Goal: Information Seeking & Learning: Learn about a topic

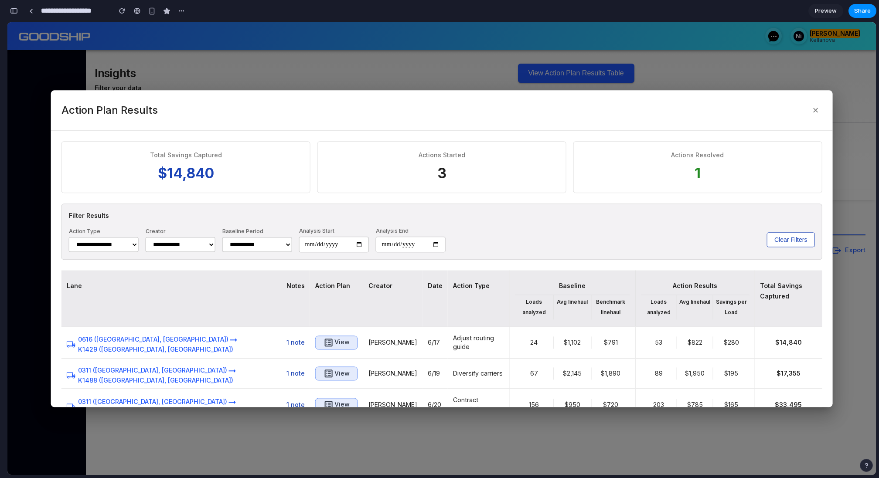
scroll to position [3582, 0]
click at [343, 69] on div at bounding box center [441, 248] width 868 height 453
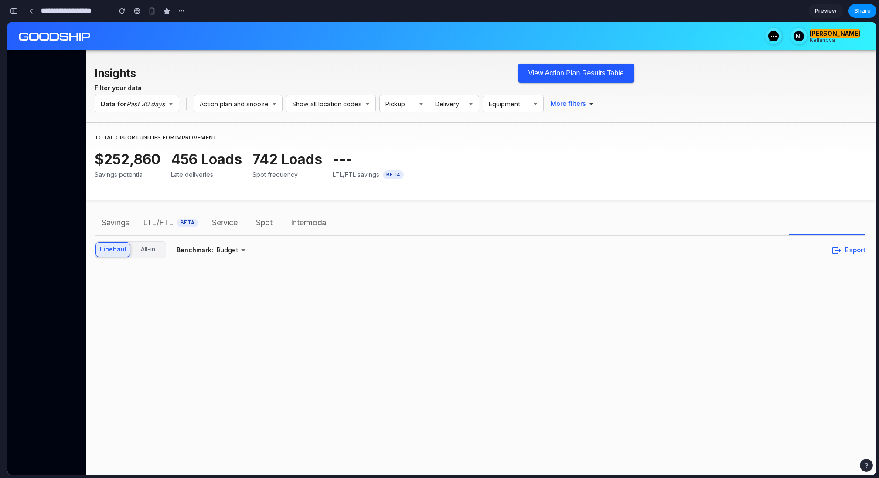
click at [467, 71] on h2 "Insights" at bounding box center [298, 73] width 406 height 20
click at [546, 71] on button "View Action Plan Results Table" at bounding box center [576, 73] width 116 height 19
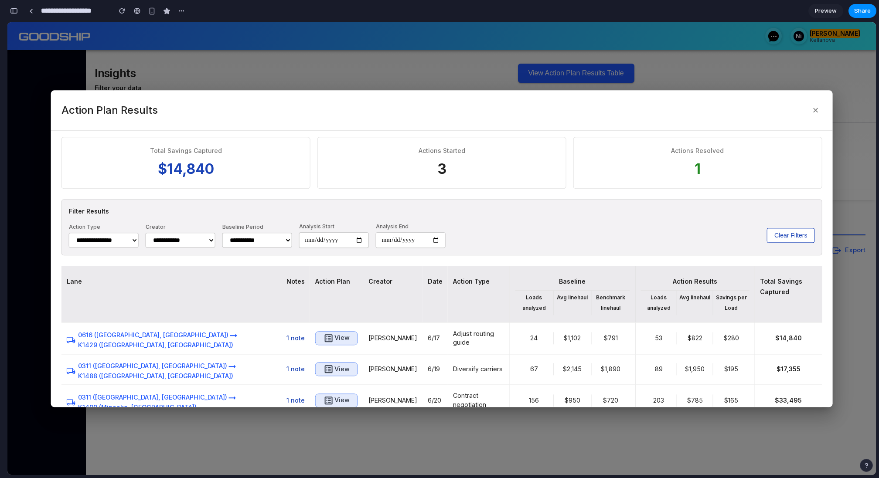
scroll to position [0, 0]
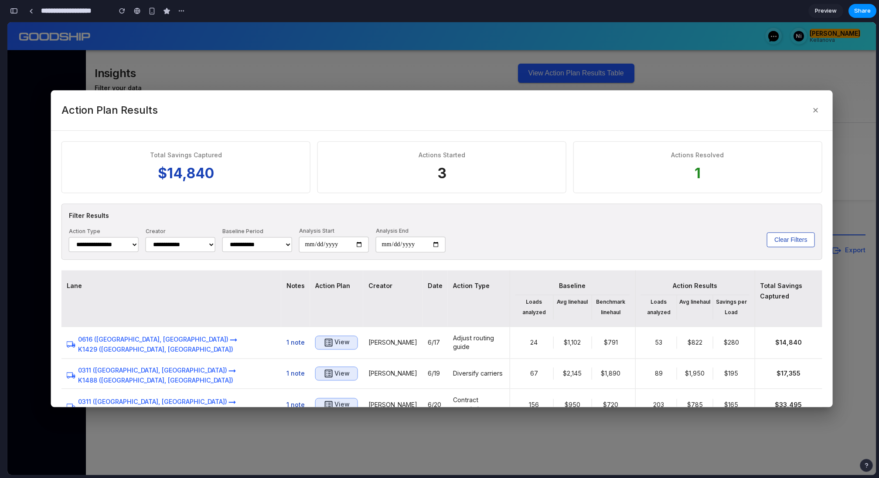
click at [421, 70] on div at bounding box center [441, 248] width 868 height 453
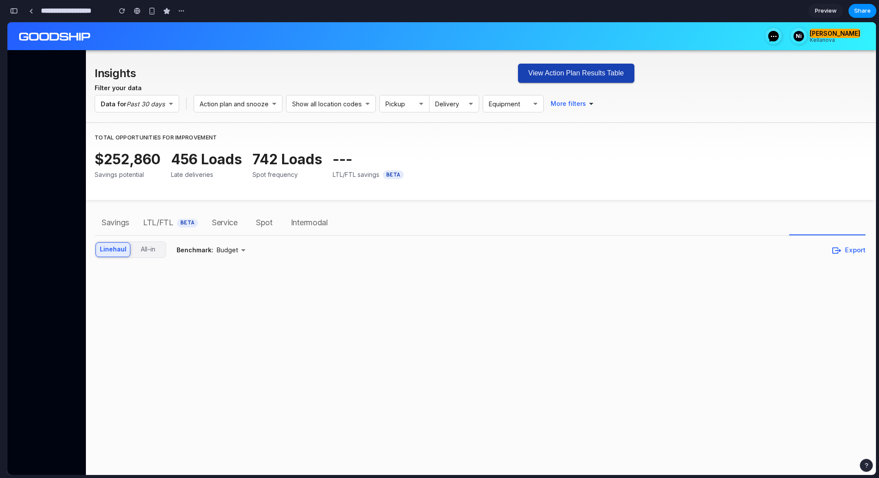
click at [583, 75] on button "View Action Plan Results Table" at bounding box center [576, 73] width 116 height 19
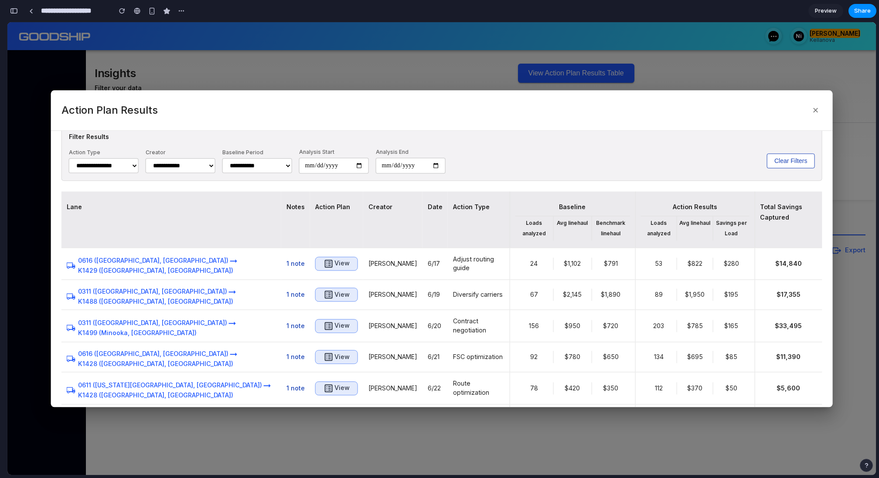
scroll to position [88, 0]
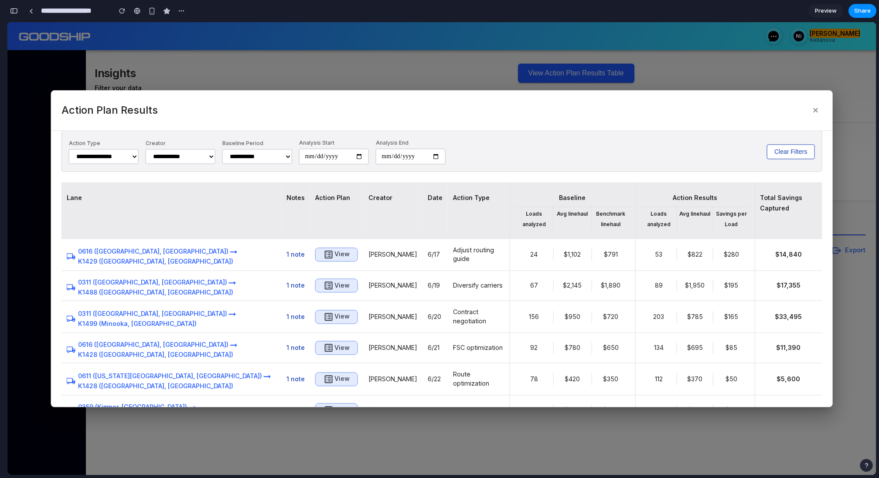
click at [136, 156] on select "**********" at bounding box center [104, 156] width 70 height 15
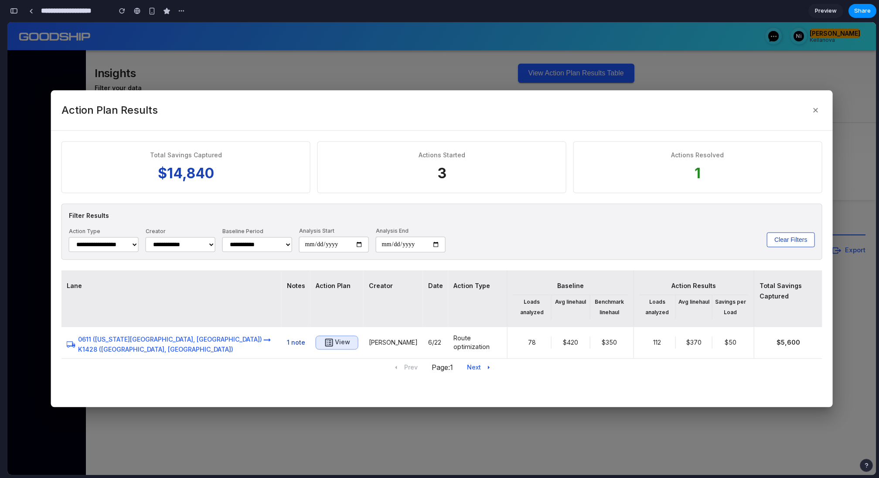
click at [105, 247] on select "**********" at bounding box center [104, 244] width 70 height 15
select select "***"
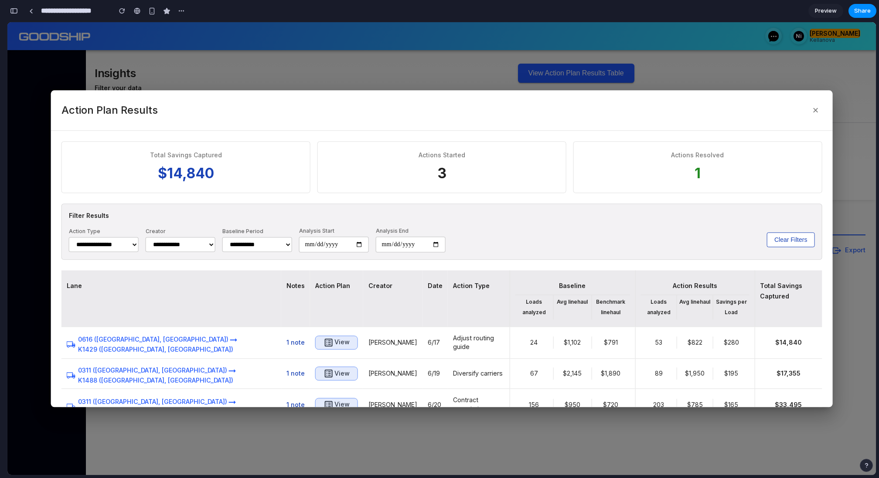
click at [195, 244] on select "**********" at bounding box center [181, 244] width 70 height 15
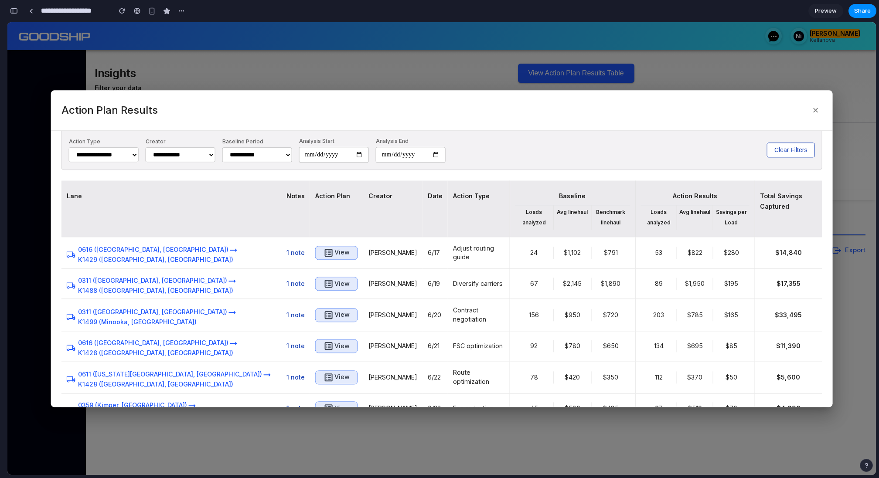
scroll to position [93, 0]
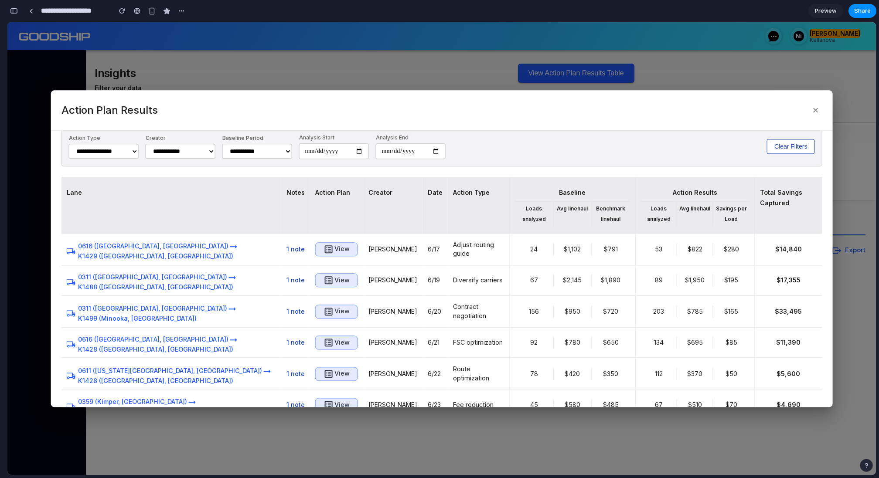
click at [272, 147] on select "**********" at bounding box center [257, 151] width 70 height 15
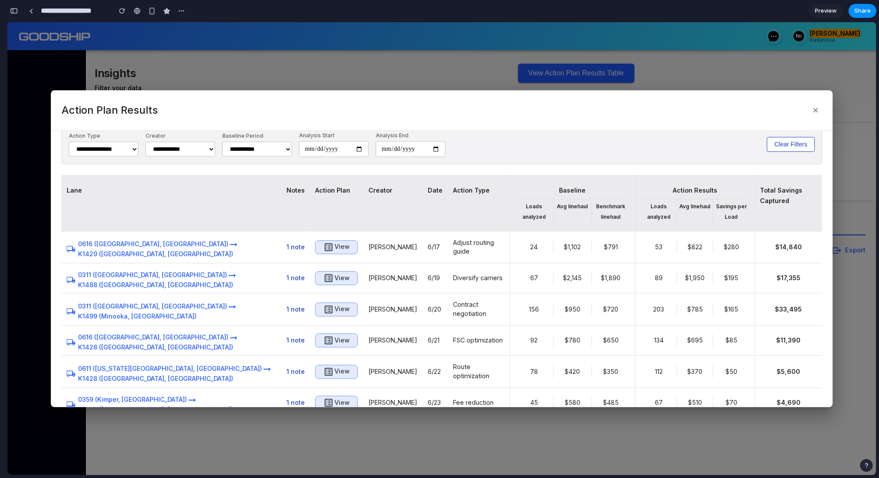
scroll to position [121, 0]
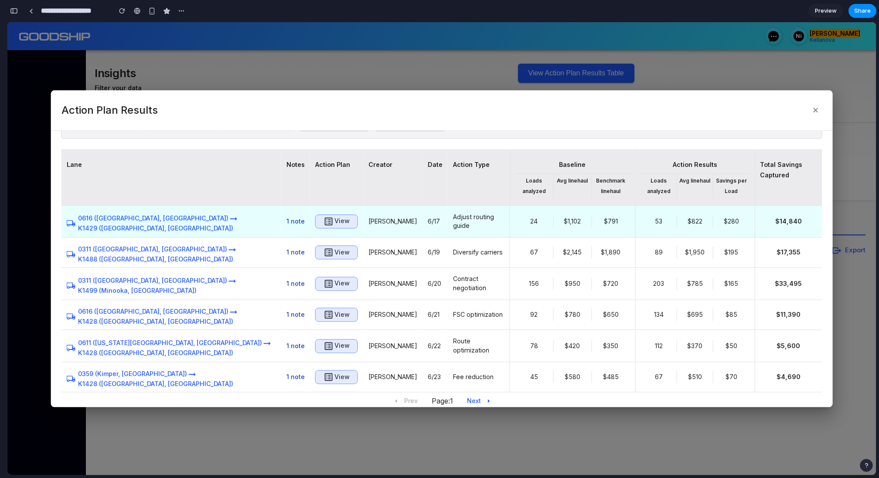
click at [334, 219] on h6 "View" at bounding box center [341, 221] width 15 height 11
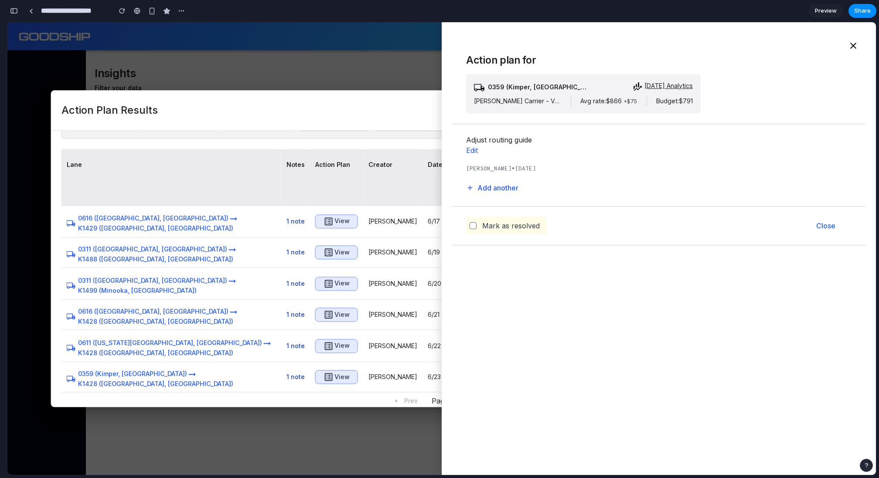
click at [424, 68] on div at bounding box center [441, 248] width 868 height 453
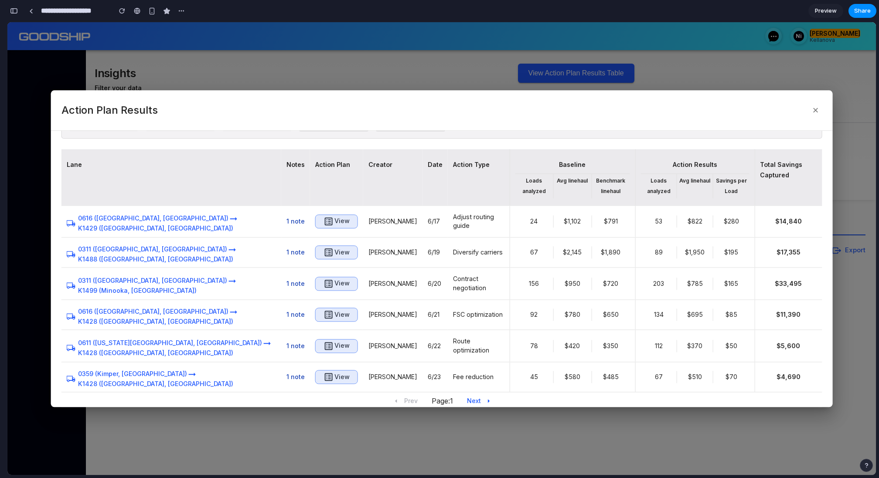
click at [424, 68] on div at bounding box center [441, 248] width 868 height 453
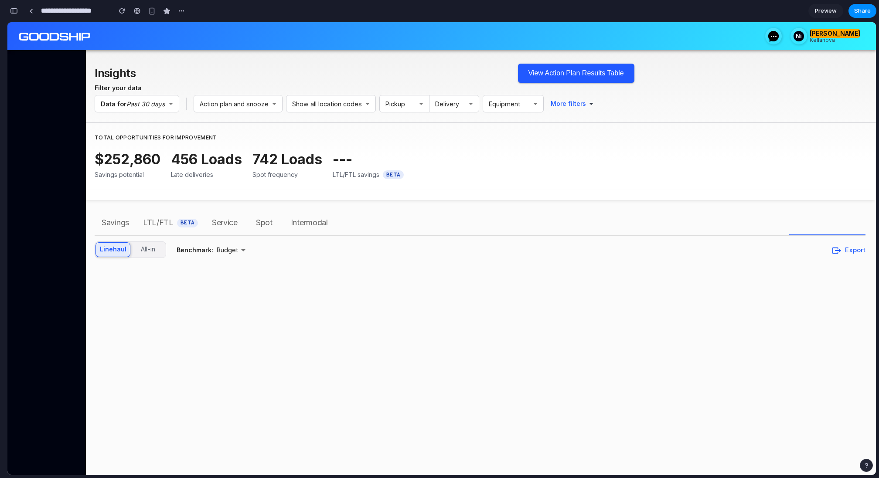
click at [614, 93] on div "Filter your data" at bounding box center [480, 89] width 770 height 12
click at [577, 75] on button "View Action Plan Results Table" at bounding box center [576, 73] width 116 height 19
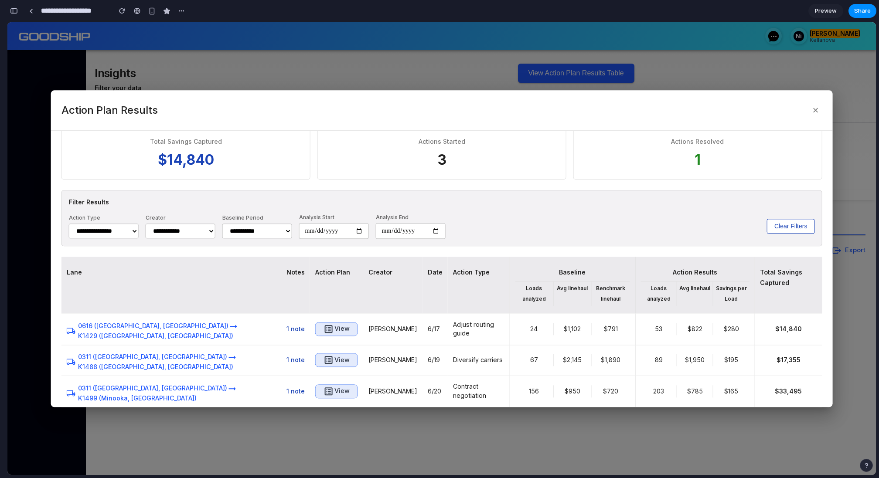
scroll to position [0, 0]
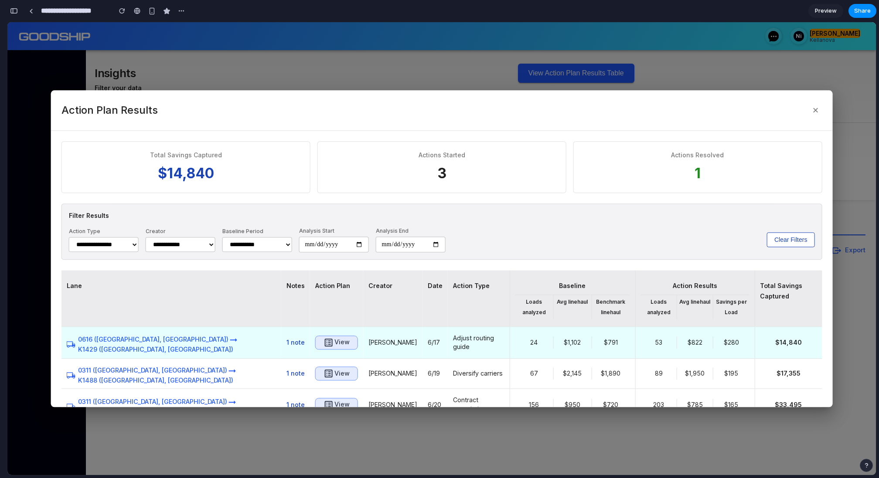
click at [310, 333] on td "View" at bounding box center [336, 342] width 53 height 32
click at [334, 337] on h6 "View" at bounding box center [341, 342] width 15 height 11
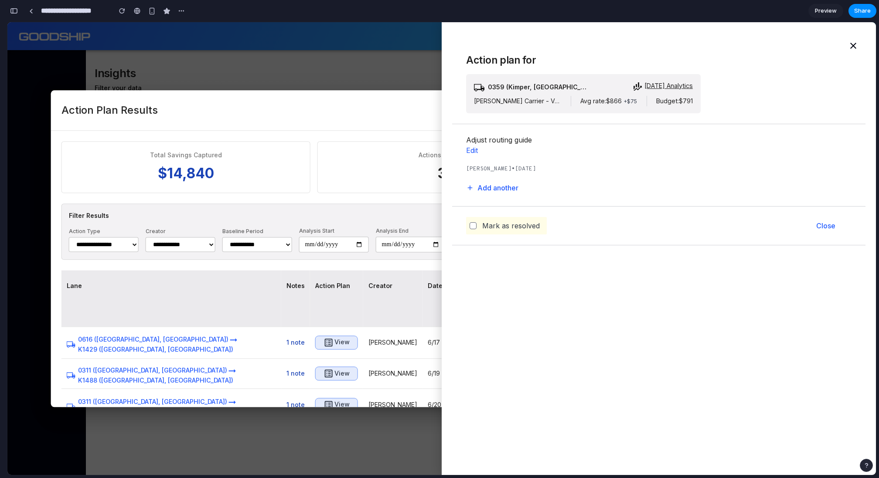
click at [328, 84] on div at bounding box center [441, 248] width 868 height 453
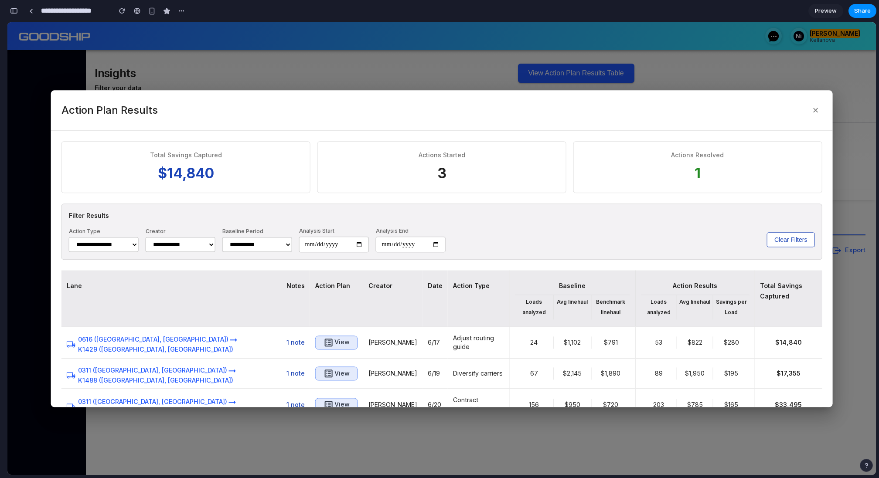
click at [329, 69] on div at bounding box center [441, 248] width 868 height 453
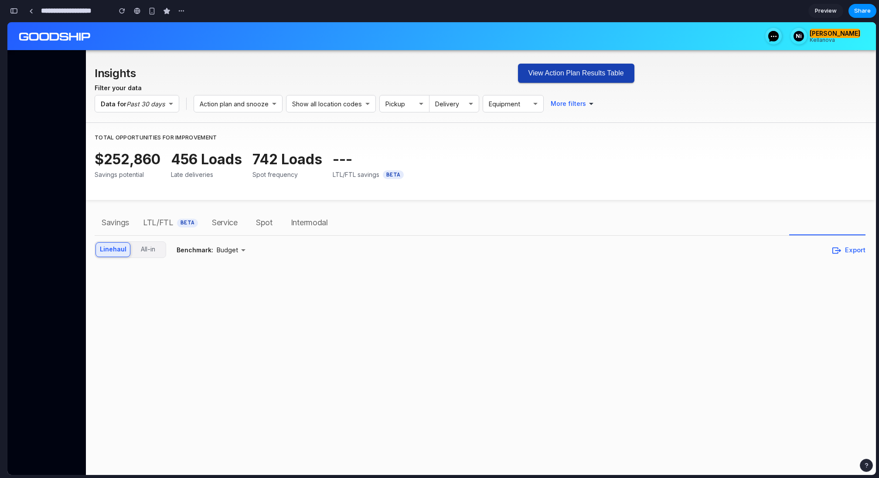
click at [563, 78] on button "View Action Plan Results Table" at bounding box center [576, 73] width 116 height 19
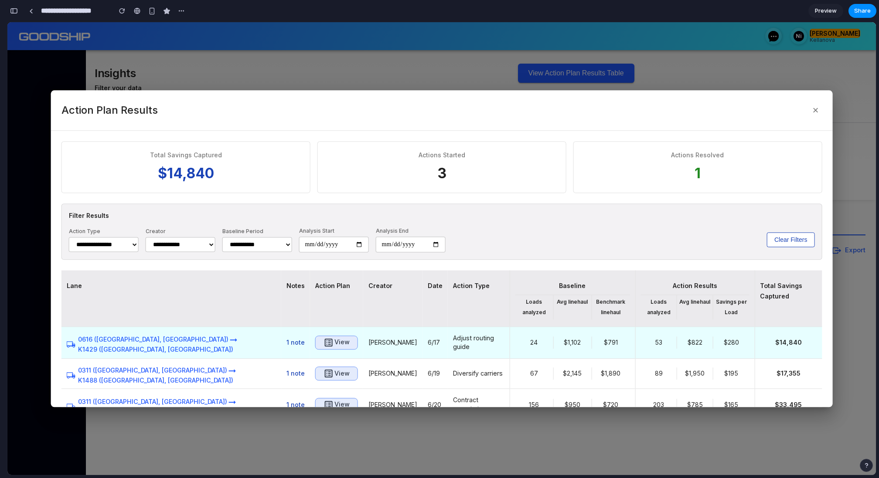
click at [323, 339] on icon "button" at bounding box center [328, 342] width 10 height 10
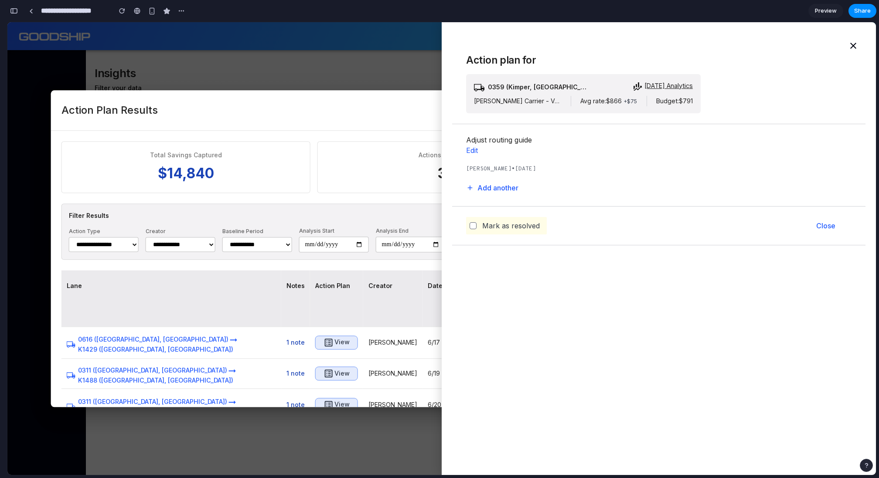
click at [368, 49] on div at bounding box center [441, 248] width 868 height 453
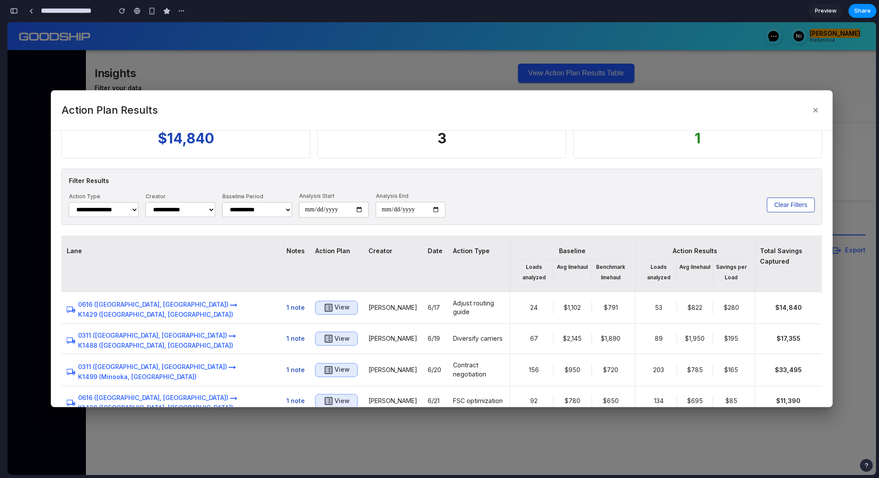
scroll to position [36, 0]
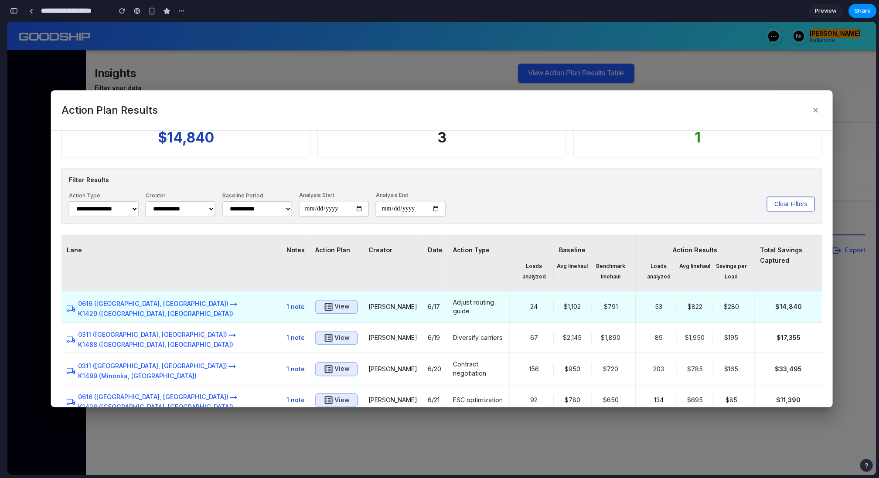
click at [323, 310] on icon "button" at bounding box center [328, 307] width 10 height 10
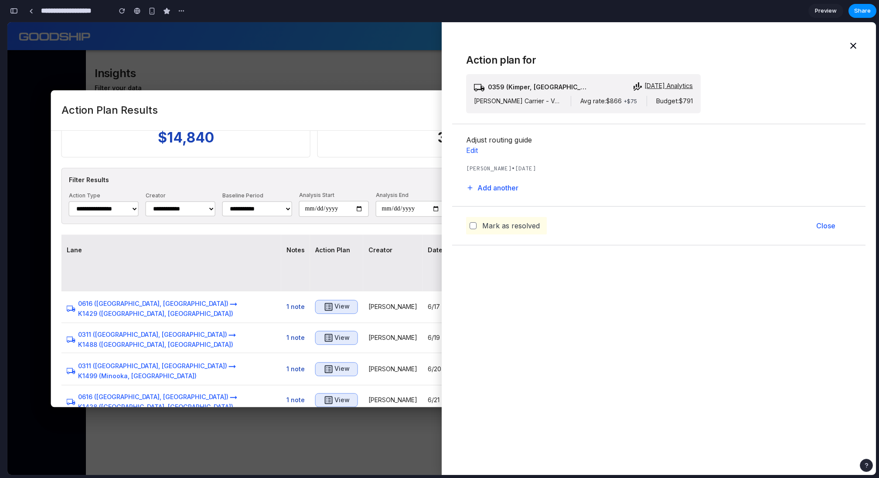
click at [359, 128] on div "Action Plan Results ×" at bounding box center [441, 110] width 781 height 41
click at [385, 75] on div at bounding box center [441, 248] width 868 height 453
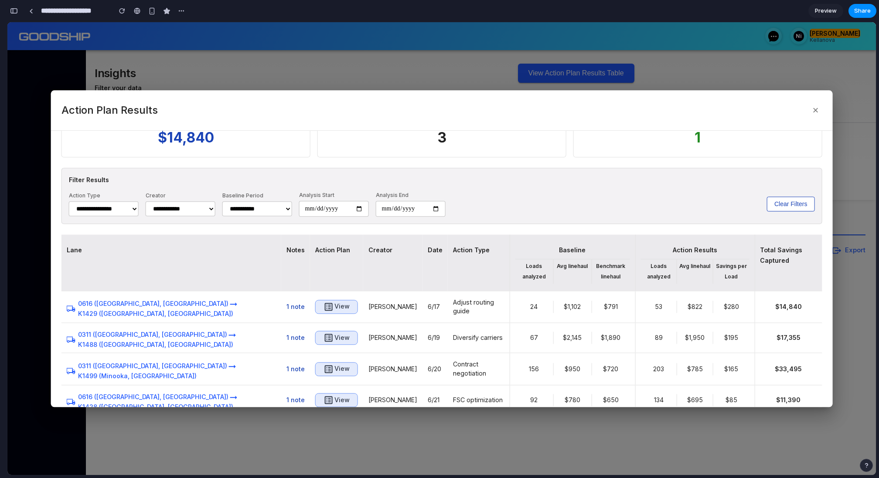
scroll to position [0, 0]
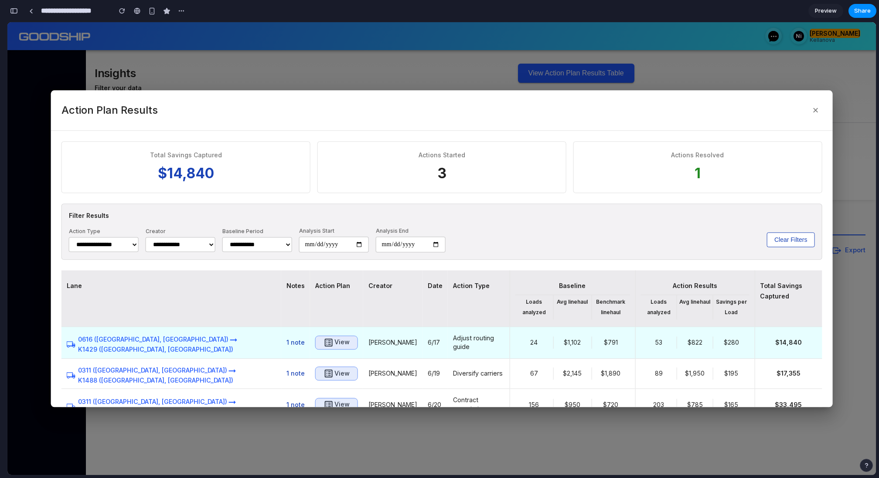
click at [325, 339] on icon "button" at bounding box center [329, 343] width 8 height 8
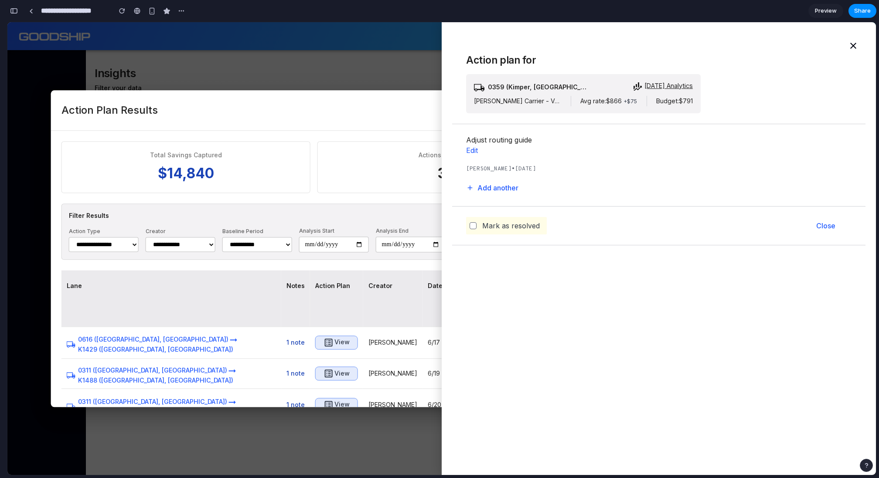
click at [275, 153] on div "Total Savings Captured" at bounding box center [186, 154] width 231 height 9
click at [366, 70] on div at bounding box center [441, 248] width 868 height 453
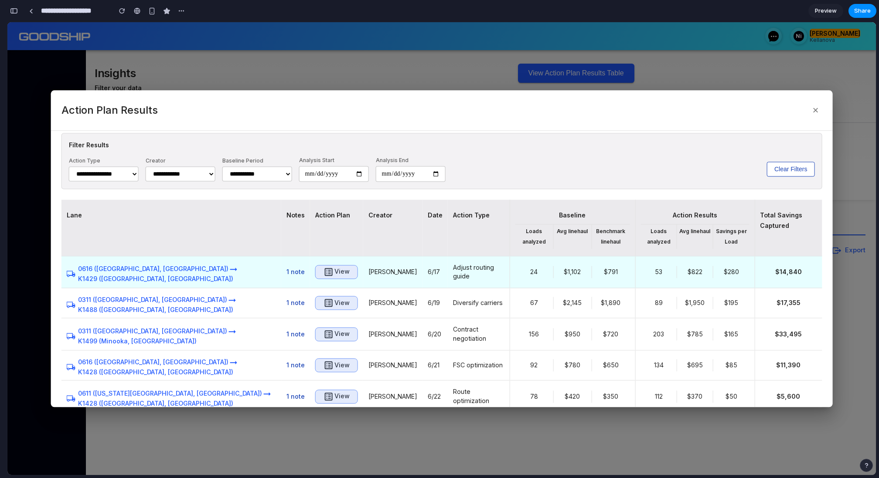
scroll to position [70, 0]
click at [334, 269] on h6 "View" at bounding box center [341, 272] width 15 height 11
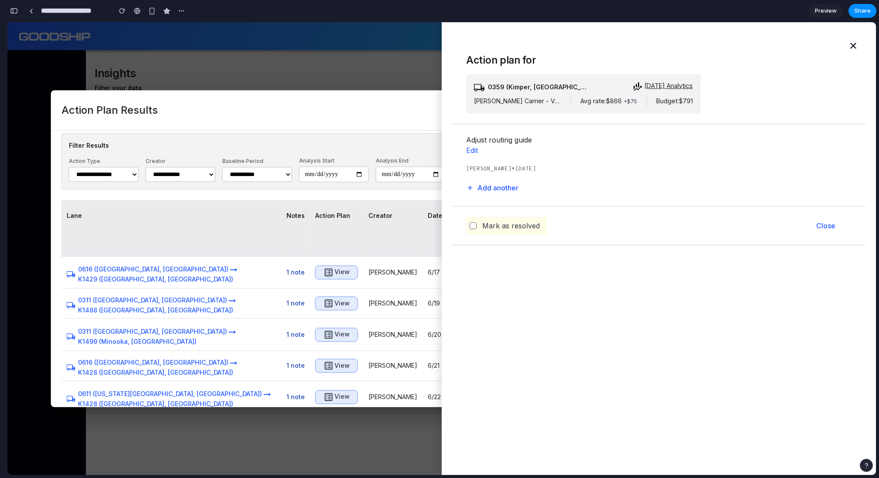
click at [391, 79] on div at bounding box center [441, 248] width 868 height 453
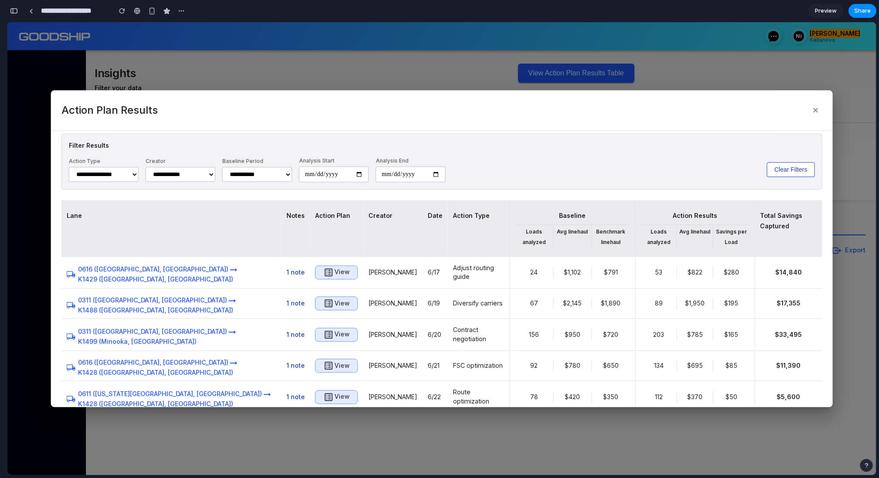
scroll to position [0, 0]
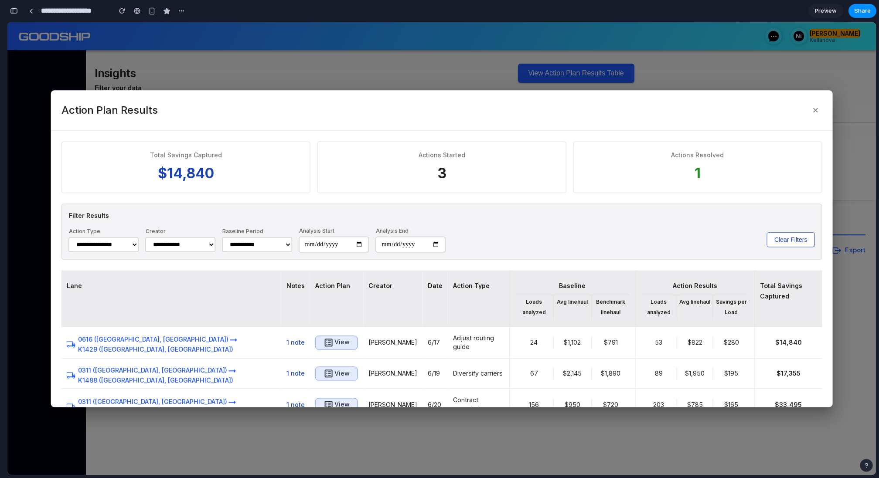
click at [475, 83] on div at bounding box center [441, 248] width 868 height 453
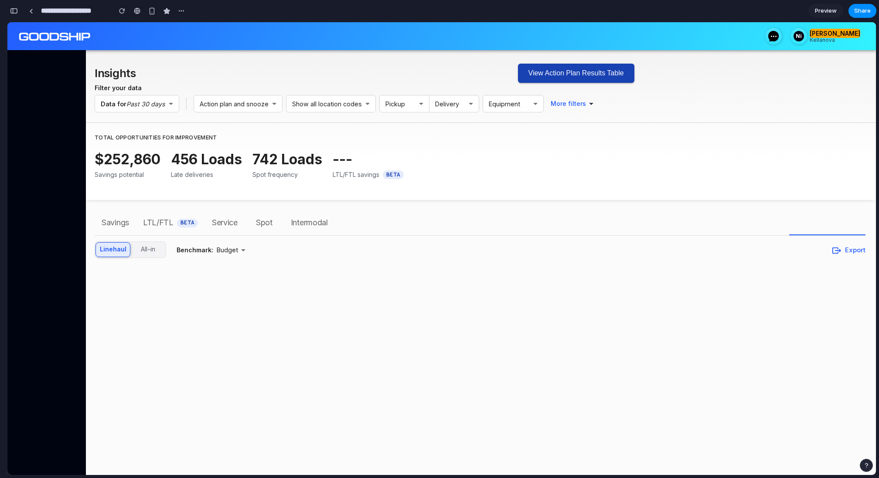
click at [560, 71] on button "View Action Plan Results Table" at bounding box center [576, 73] width 116 height 19
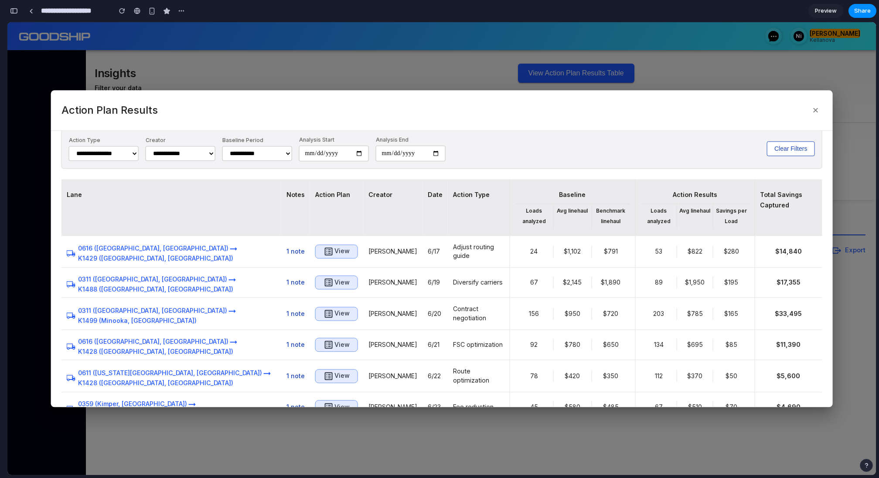
scroll to position [90, 0]
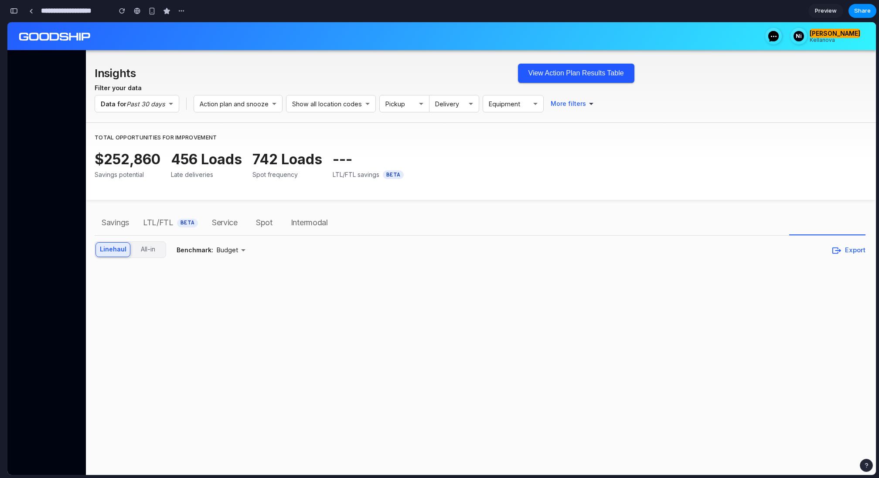
scroll to position [3694, 0]
